Goal: Task Accomplishment & Management: Complete application form

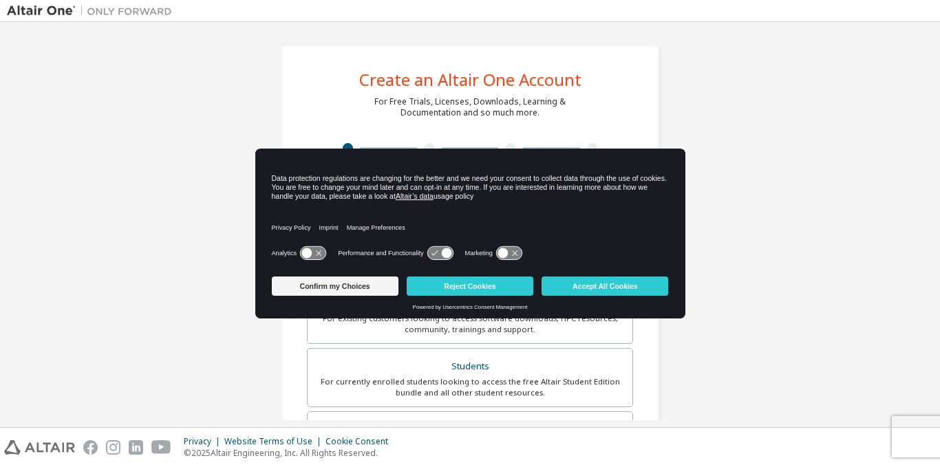
click at [312, 251] on icon at bounding box center [312, 253] width 25 height 13
click at [434, 247] on icon at bounding box center [439, 253] width 25 height 13
click at [445, 252] on icon at bounding box center [446, 253] width 10 height 10
click at [506, 253] on icon at bounding box center [503, 253] width 10 height 10
click at [513, 248] on icon at bounding box center [508, 253] width 25 height 13
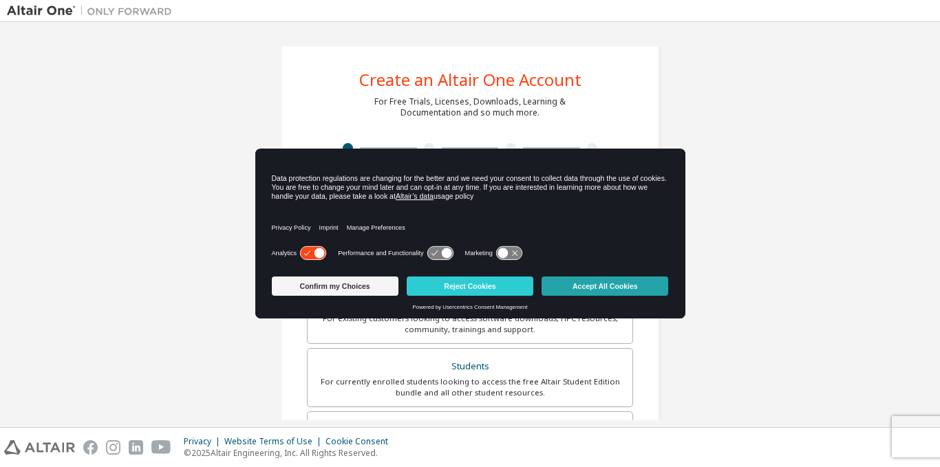
click at [584, 283] on button "Accept All Cookies" at bounding box center [605, 286] width 127 height 19
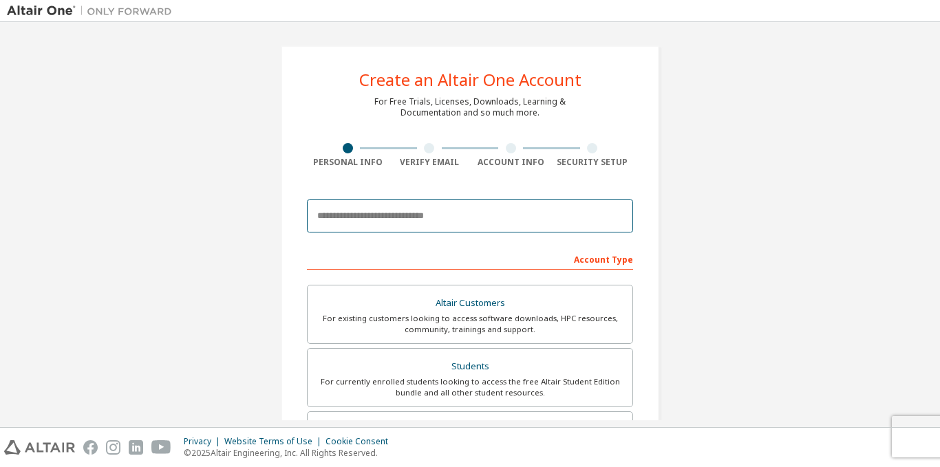
click at [432, 212] on input "email" at bounding box center [470, 216] width 326 height 33
type input "**********"
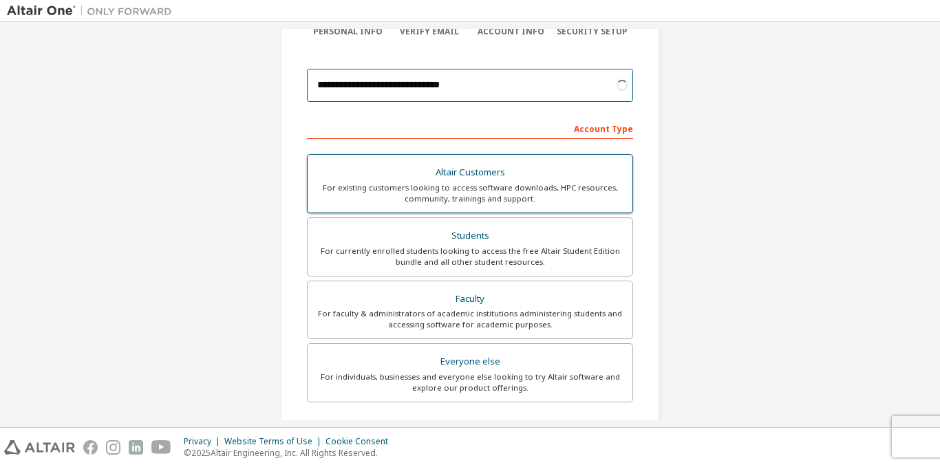
scroll to position [131, 0]
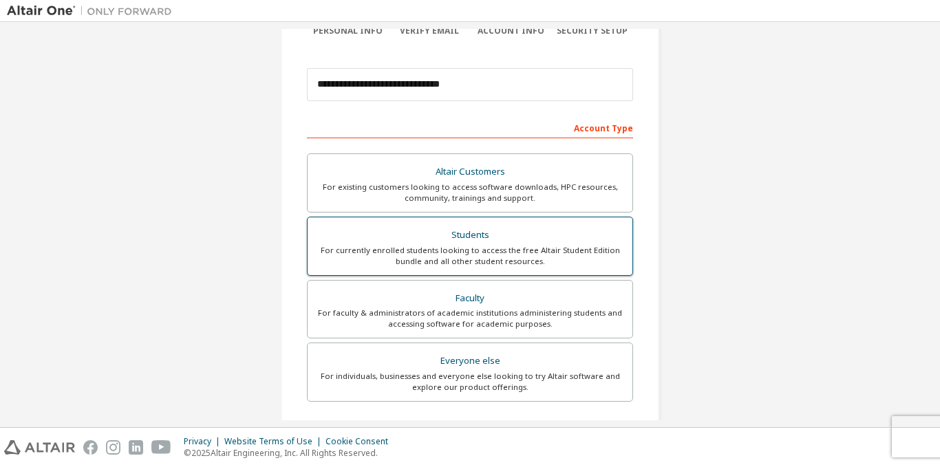
click at [492, 241] on div "Students" at bounding box center [470, 235] width 308 height 19
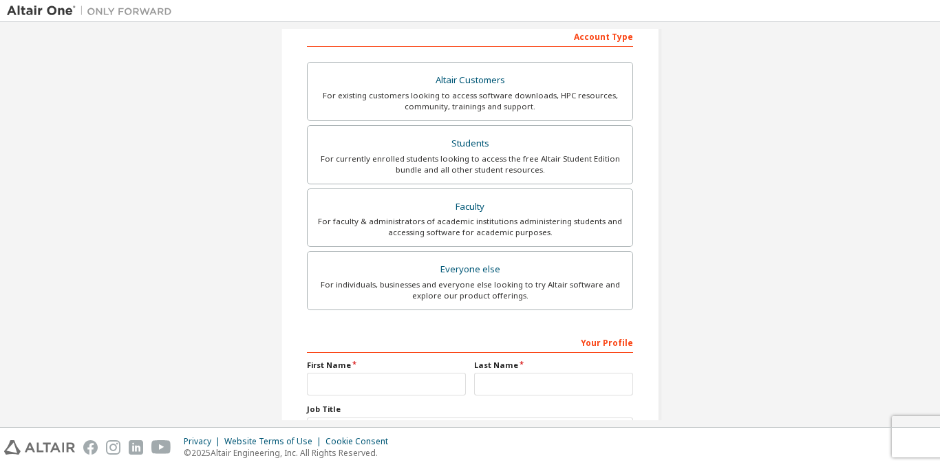
scroll to position [337, 0]
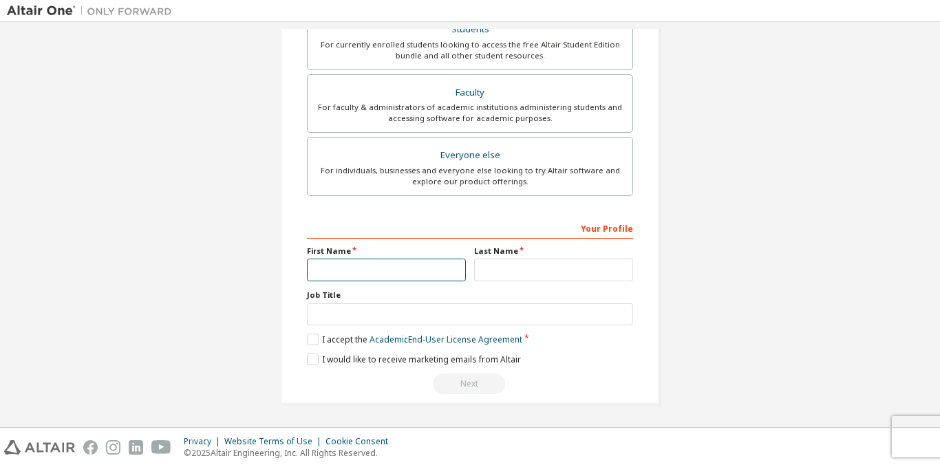
click at [399, 268] on input "text" at bounding box center [386, 270] width 159 height 23
type input "**********"
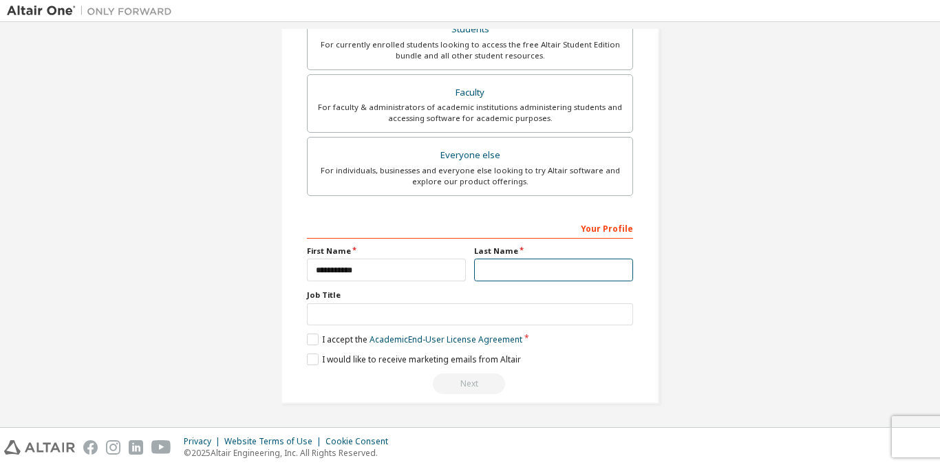
click at [487, 264] on input "text" at bounding box center [553, 270] width 159 height 23
type input "*******"
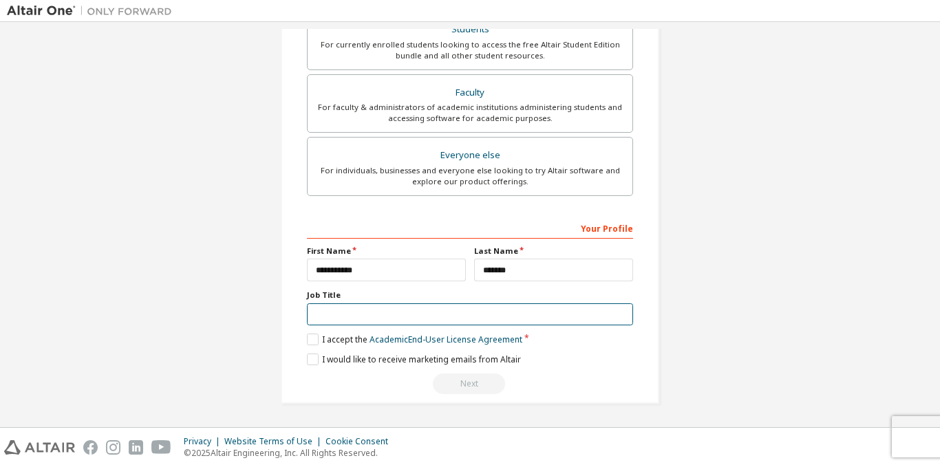
click at [407, 317] on input "text" at bounding box center [470, 314] width 326 height 23
type input "*******"
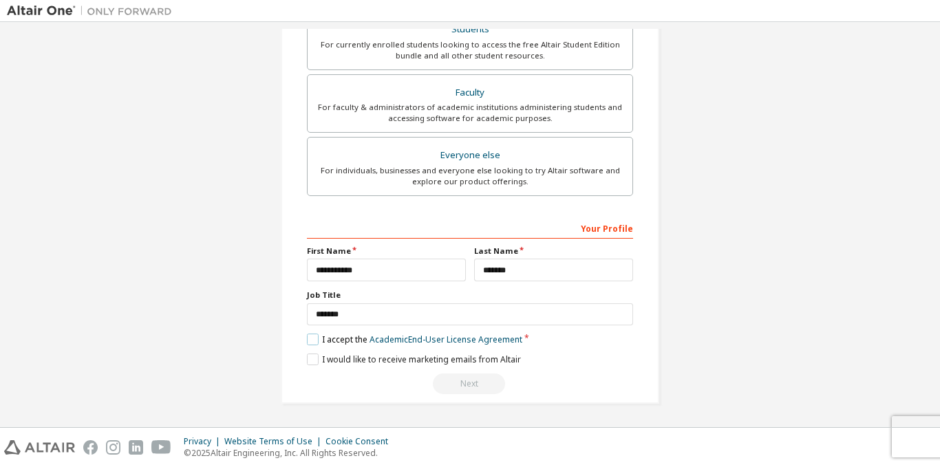
click at [313, 341] on label "I accept the Academic End-User License Agreement" at bounding box center [414, 340] width 215 height 12
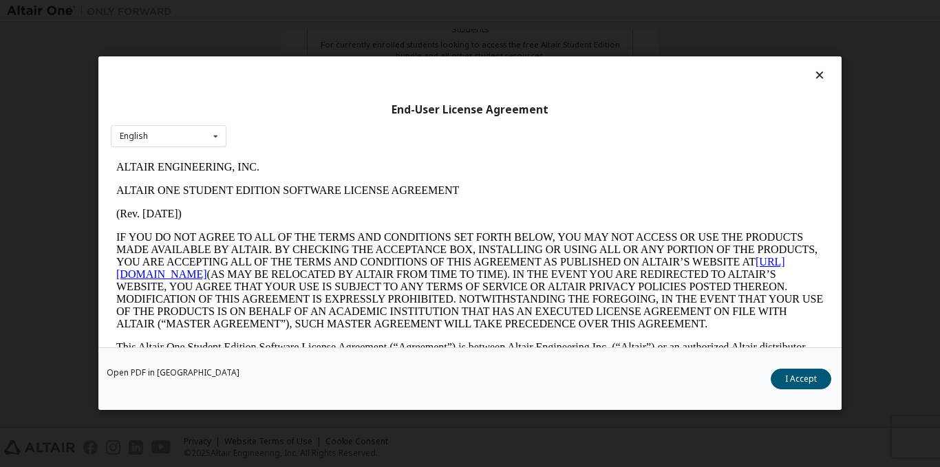
scroll to position [0, 0]
click at [793, 375] on button "I Accept" at bounding box center [801, 380] width 61 height 21
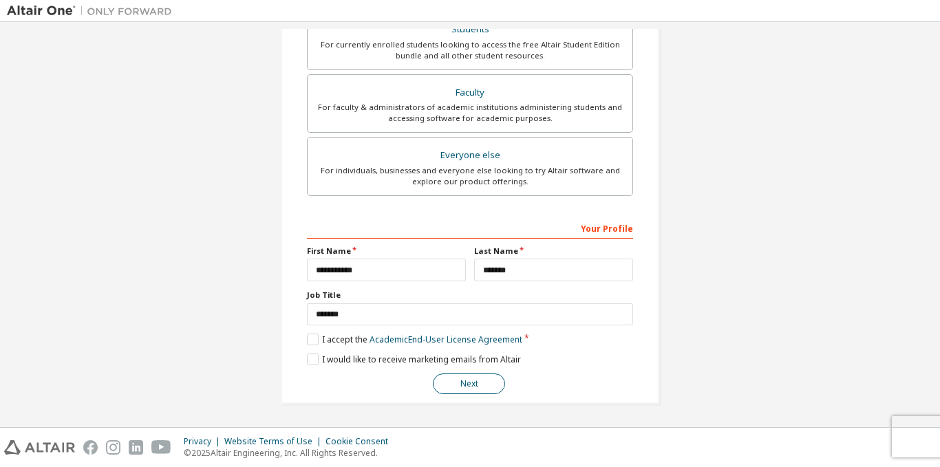
click at [473, 382] on button "Next" at bounding box center [469, 384] width 72 height 21
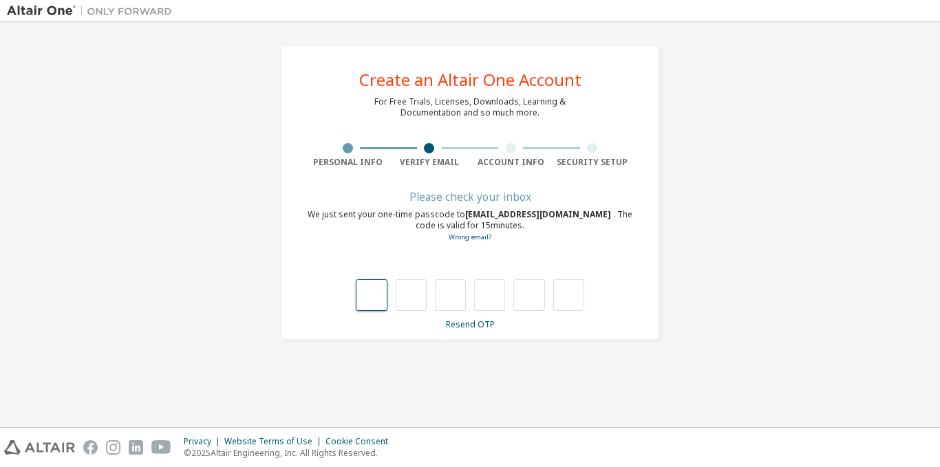
type input "*"
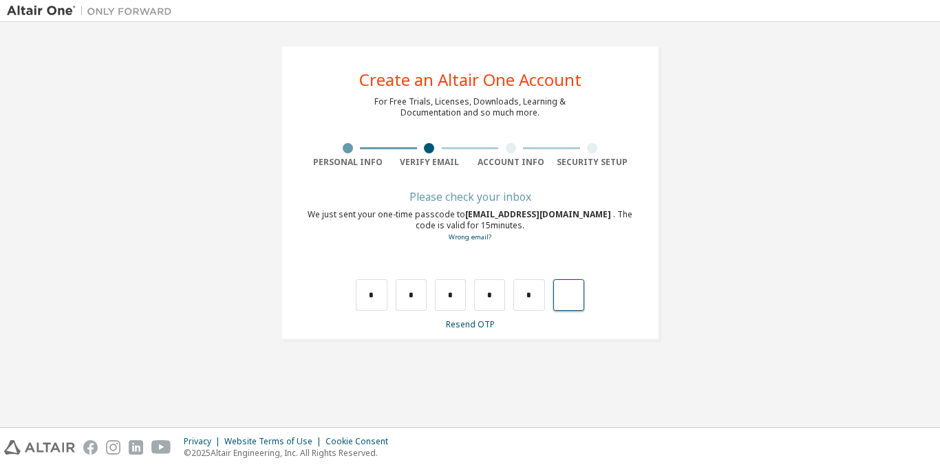
type input "*"
